Goal: Task Accomplishment & Management: Use online tool/utility

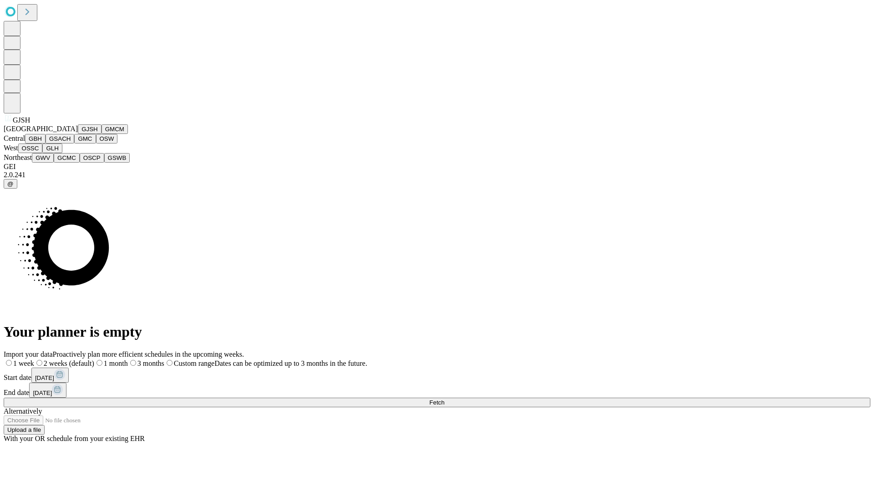
click at [78, 134] on button "GJSH" at bounding box center [90, 129] width 24 height 10
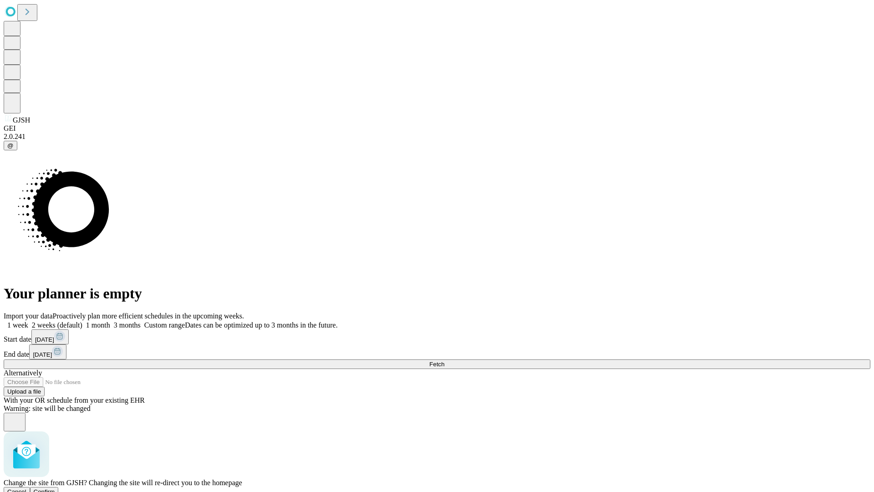
click at [55, 488] on span "Confirm" at bounding box center [44, 491] width 21 height 7
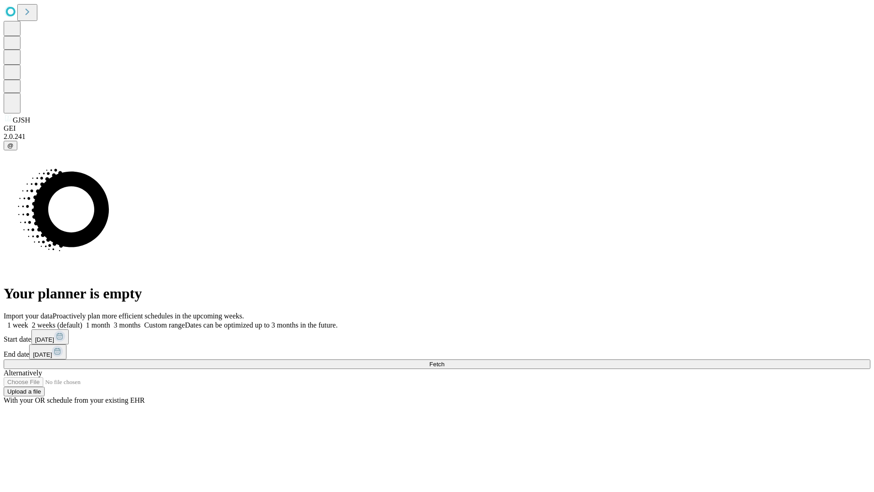
click at [28, 321] on label "1 week" at bounding box center [16, 325] width 25 height 8
click at [444, 361] on span "Fetch" at bounding box center [436, 364] width 15 height 7
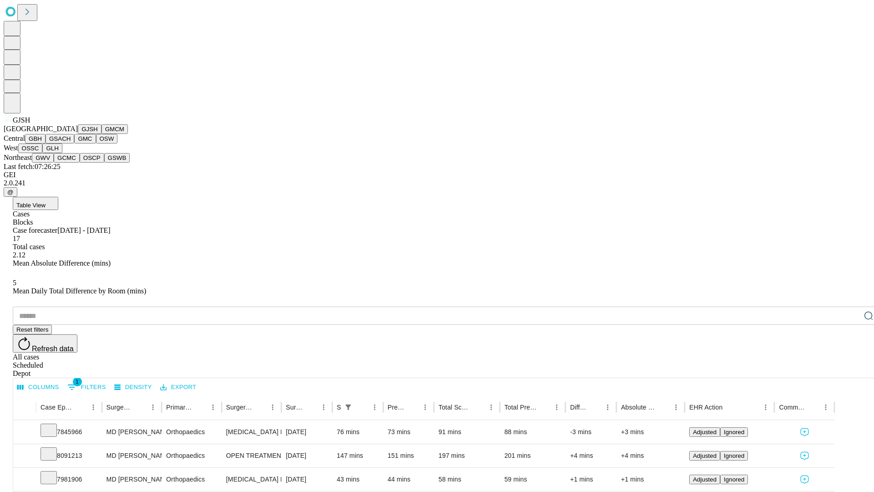
click at [102, 134] on button "GMCM" at bounding box center [115, 129] width 26 height 10
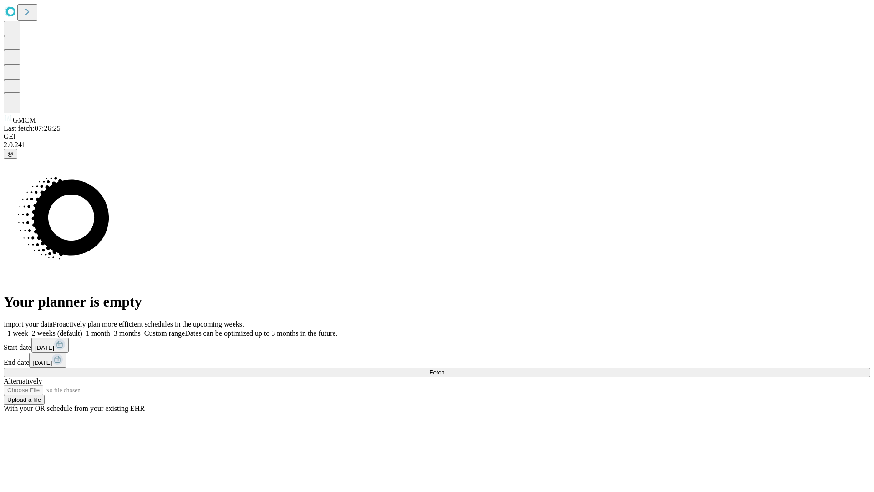
click at [28, 329] on label "1 week" at bounding box center [16, 333] width 25 height 8
click at [444, 369] on span "Fetch" at bounding box center [436, 372] width 15 height 7
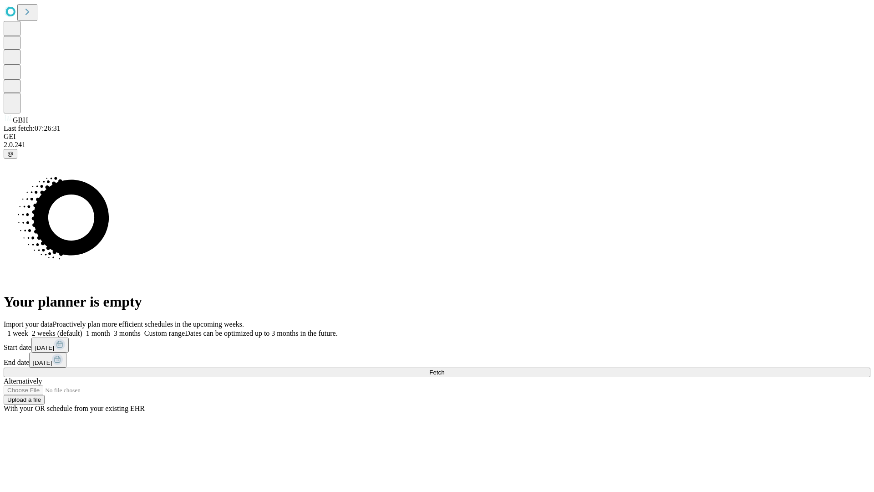
click at [28, 329] on label "1 week" at bounding box center [16, 333] width 25 height 8
click at [444, 369] on span "Fetch" at bounding box center [436, 372] width 15 height 7
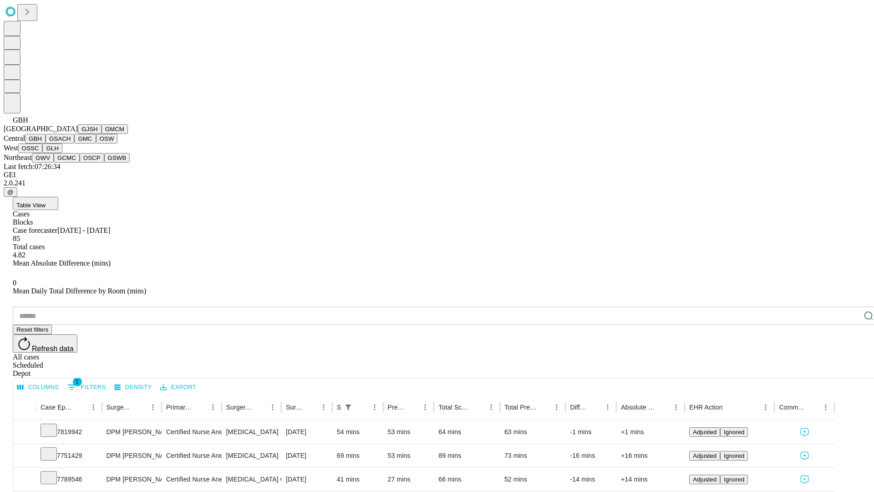
click at [71, 143] on button "GSACH" at bounding box center [60, 139] width 29 height 10
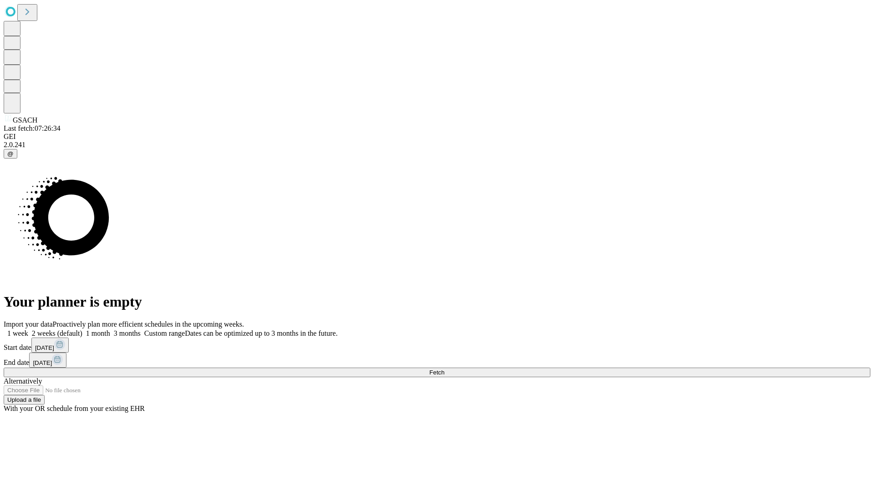
click at [28, 329] on label "1 week" at bounding box center [16, 333] width 25 height 8
click at [444, 369] on span "Fetch" at bounding box center [436, 372] width 15 height 7
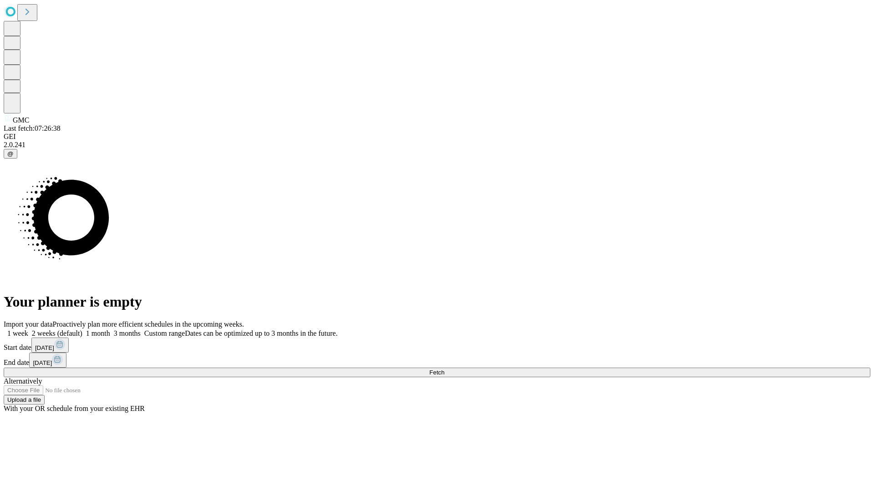
click at [28, 329] on label "1 week" at bounding box center [16, 333] width 25 height 8
click at [444, 369] on span "Fetch" at bounding box center [436, 372] width 15 height 7
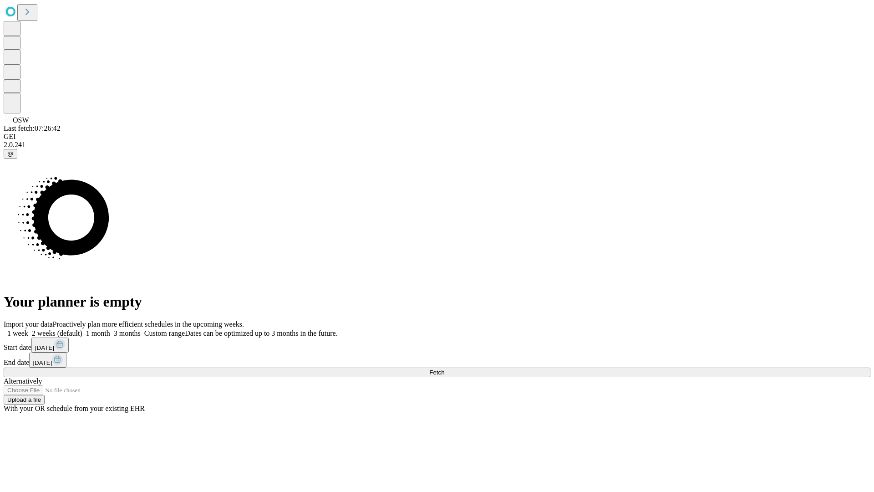
click at [28, 329] on label "1 week" at bounding box center [16, 333] width 25 height 8
click at [444, 369] on span "Fetch" at bounding box center [436, 372] width 15 height 7
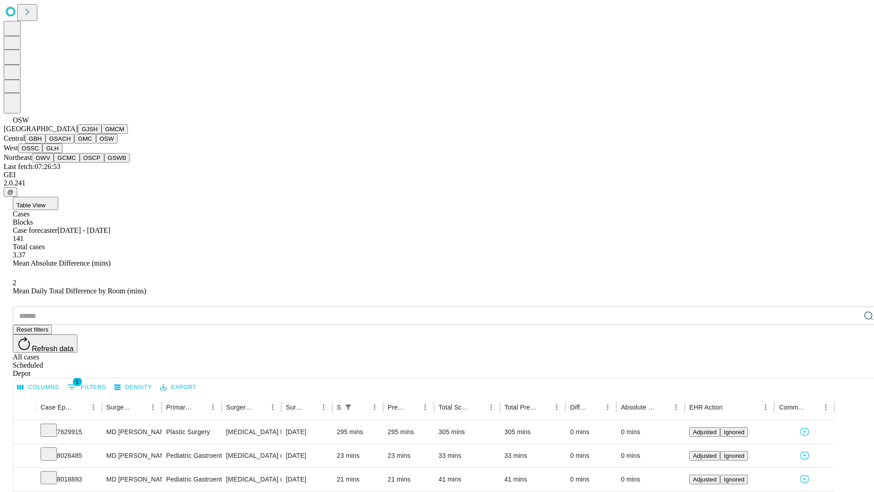
click at [43, 153] on button "OSSC" at bounding box center [30, 148] width 25 height 10
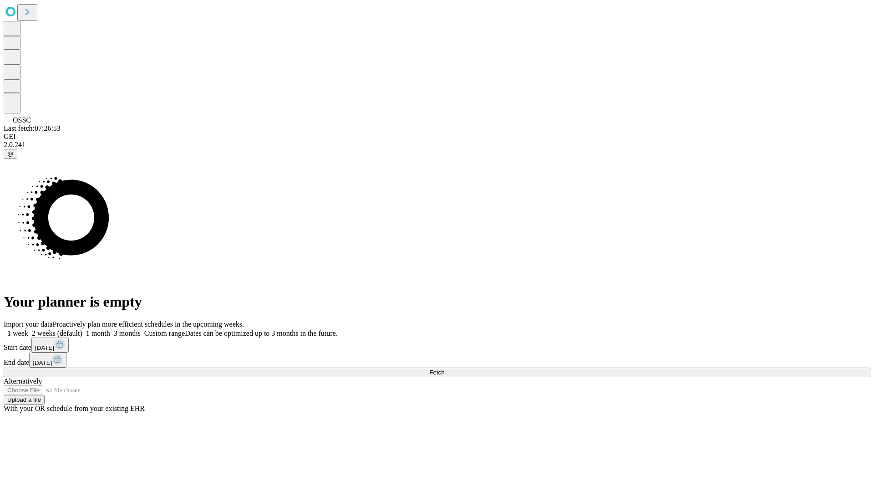
click at [28, 329] on label "1 week" at bounding box center [16, 333] width 25 height 8
click at [444, 369] on span "Fetch" at bounding box center [436, 372] width 15 height 7
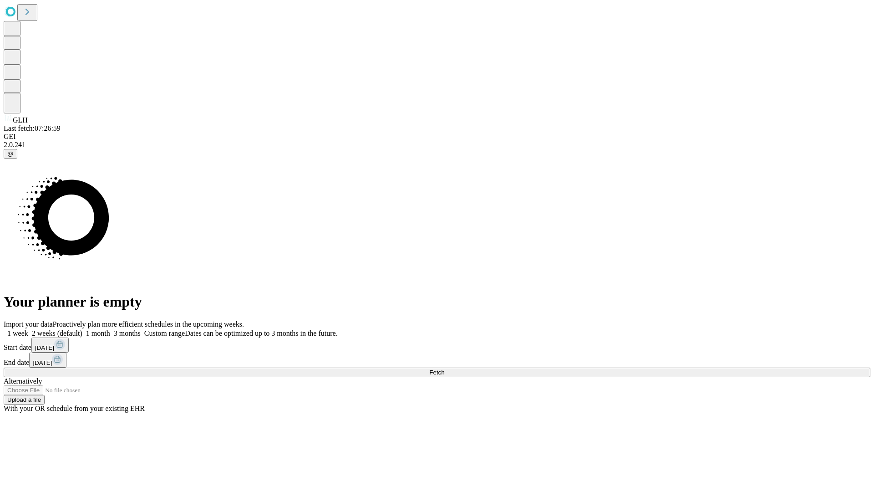
click at [444, 369] on span "Fetch" at bounding box center [436, 372] width 15 height 7
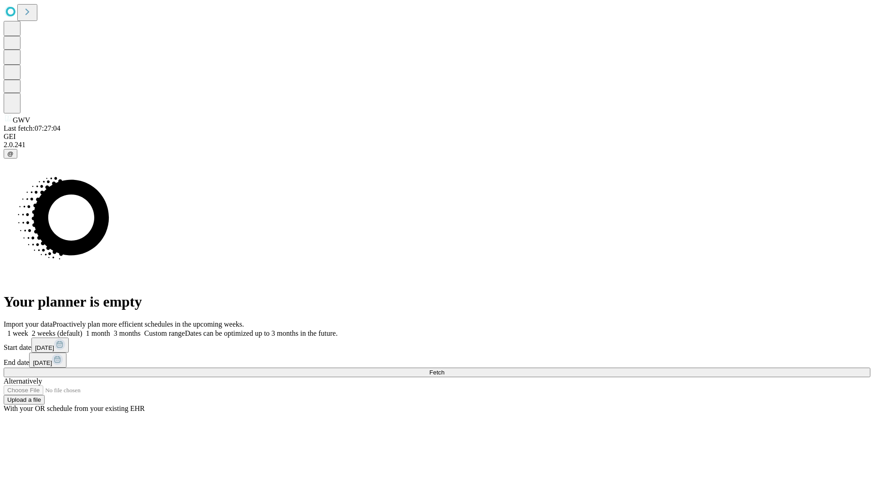
click at [28, 329] on label "1 week" at bounding box center [16, 333] width 25 height 8
click at [444, 369] on span "Fetch" at bounding box center [436, 372] width 15 height 7
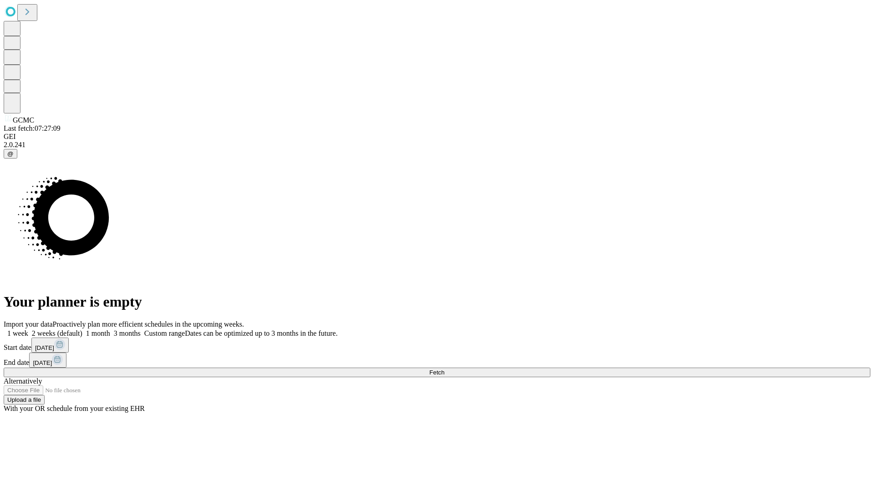
click at [28, 329] on label "1 week" at bounding box center [16, 333] width 25 height 8
click at [444, 369] on span "Fetch" at bounding box center [436, 372] width 15 height 7
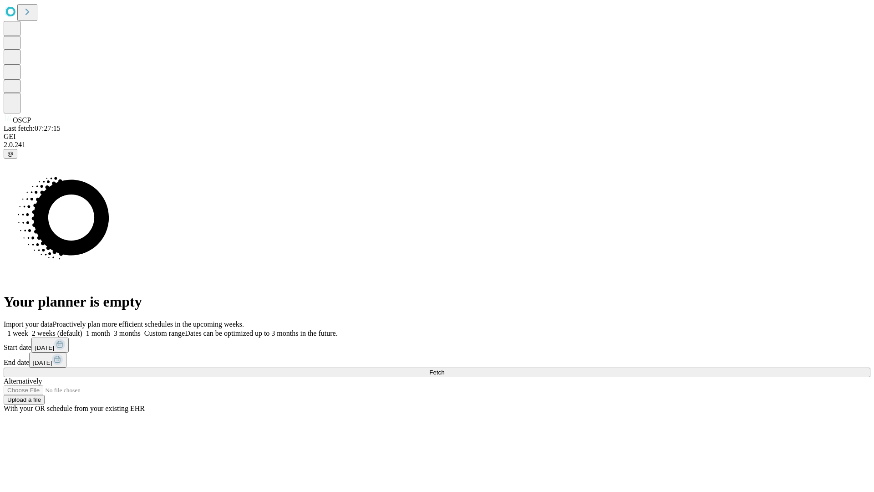
click at [28, 329] on label "1 week" at bounding box center [16, 333] width 25 height 8
click at [444, 369] on span "Fetch" at bounding box center [436, 372] width 15 height 7
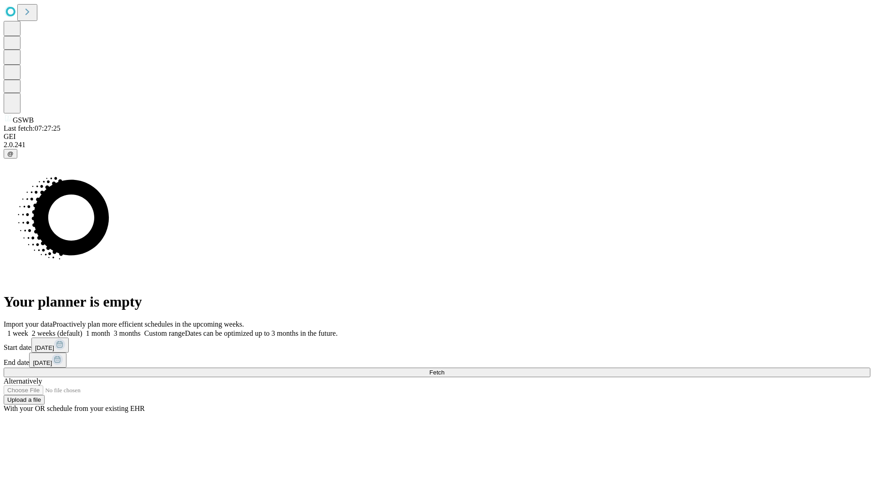
click at [28, 329] on label "1 week" at bounding box center [16, 333] width 25 height 8
click at [444, 369] on span "Fetch" at bounding box center [436, 372] width 15 height 7
